Goal: Task Accomplishment & Management: Manage account settings

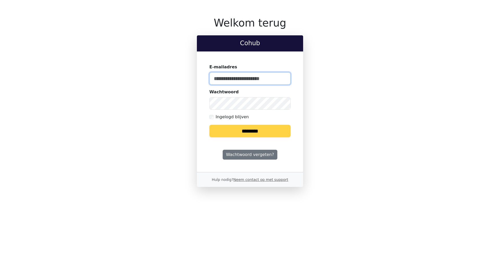
type input "**********"
click at [251, 131] on input "********" at bounding box center [249, 131] width 81 height 12
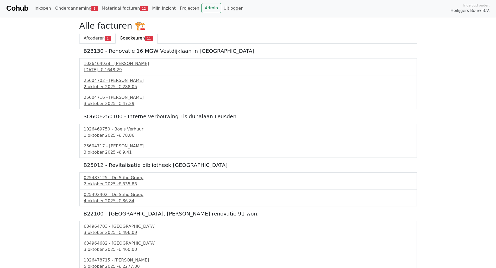
click at [96, 37] on span "Afcoderen" at bounding box center [94, 38] width 21 height 5
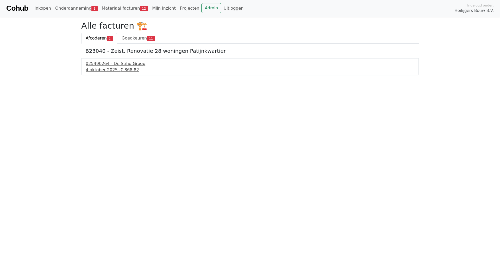
click at [114, 66] on div "025490264 - De Stiho Groep" at bounding box center [250, 64] width 329 height 6
